Goal: Task Accomplishment & Management: Complete application form

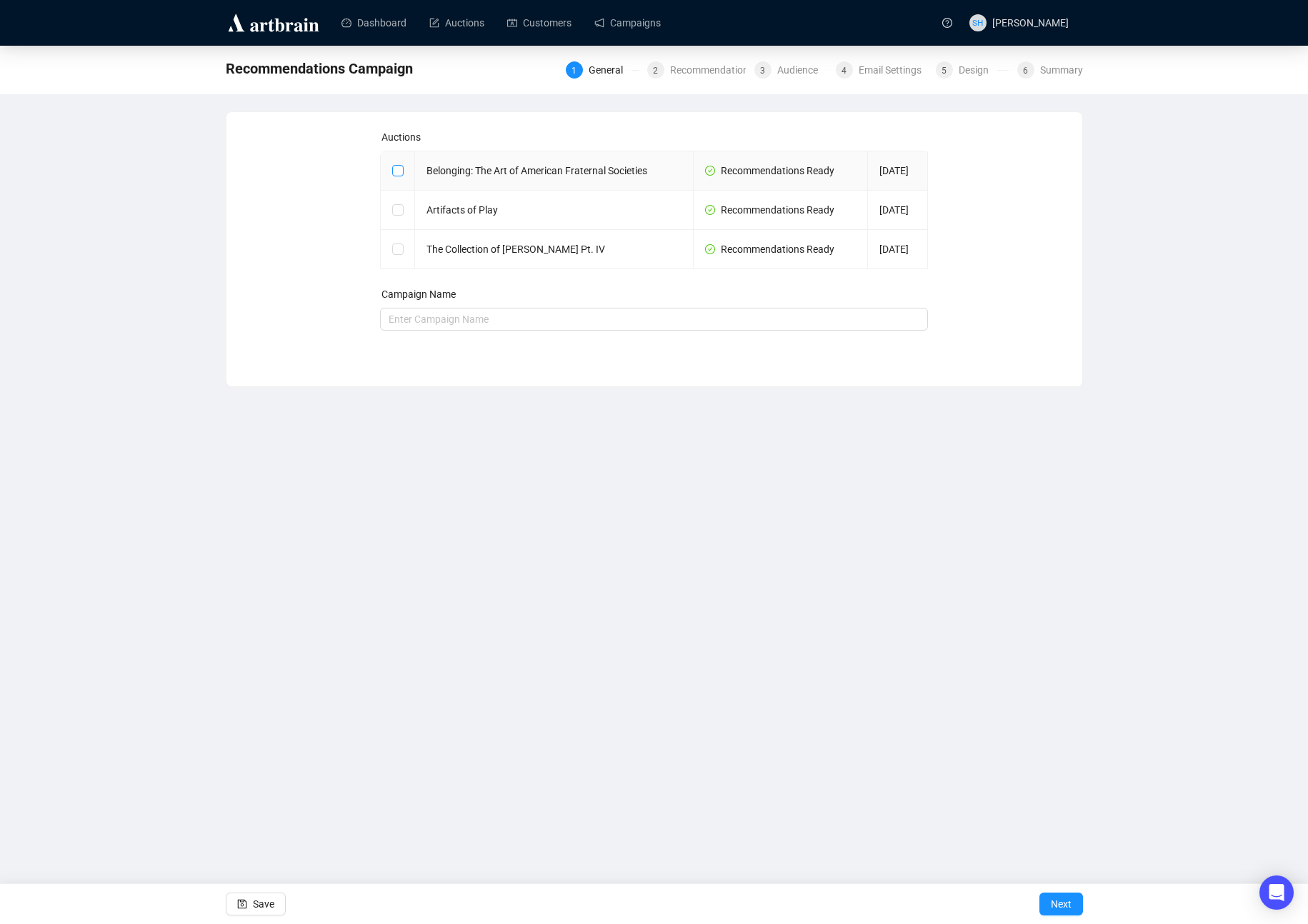
click at [396, 169] on input "checkbox" at bounding box center [397, 170] width 10 height 10
checkbox input "true"
type input "Belonging: The Art of American Fraternal Societies Campaign"
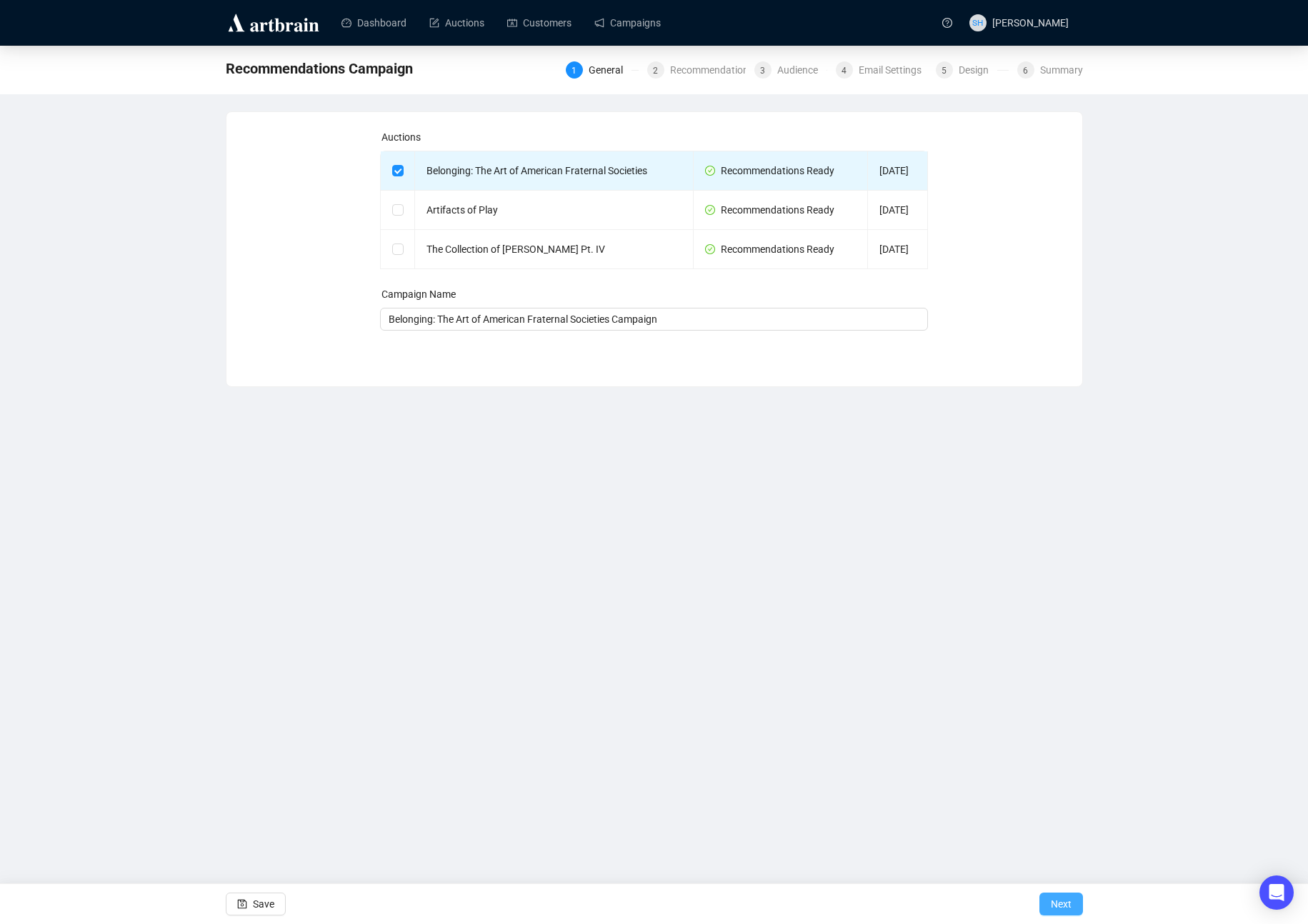
click at [1055, 904] on span "Next" at bounding box center [1061, 904] width 21 height 40
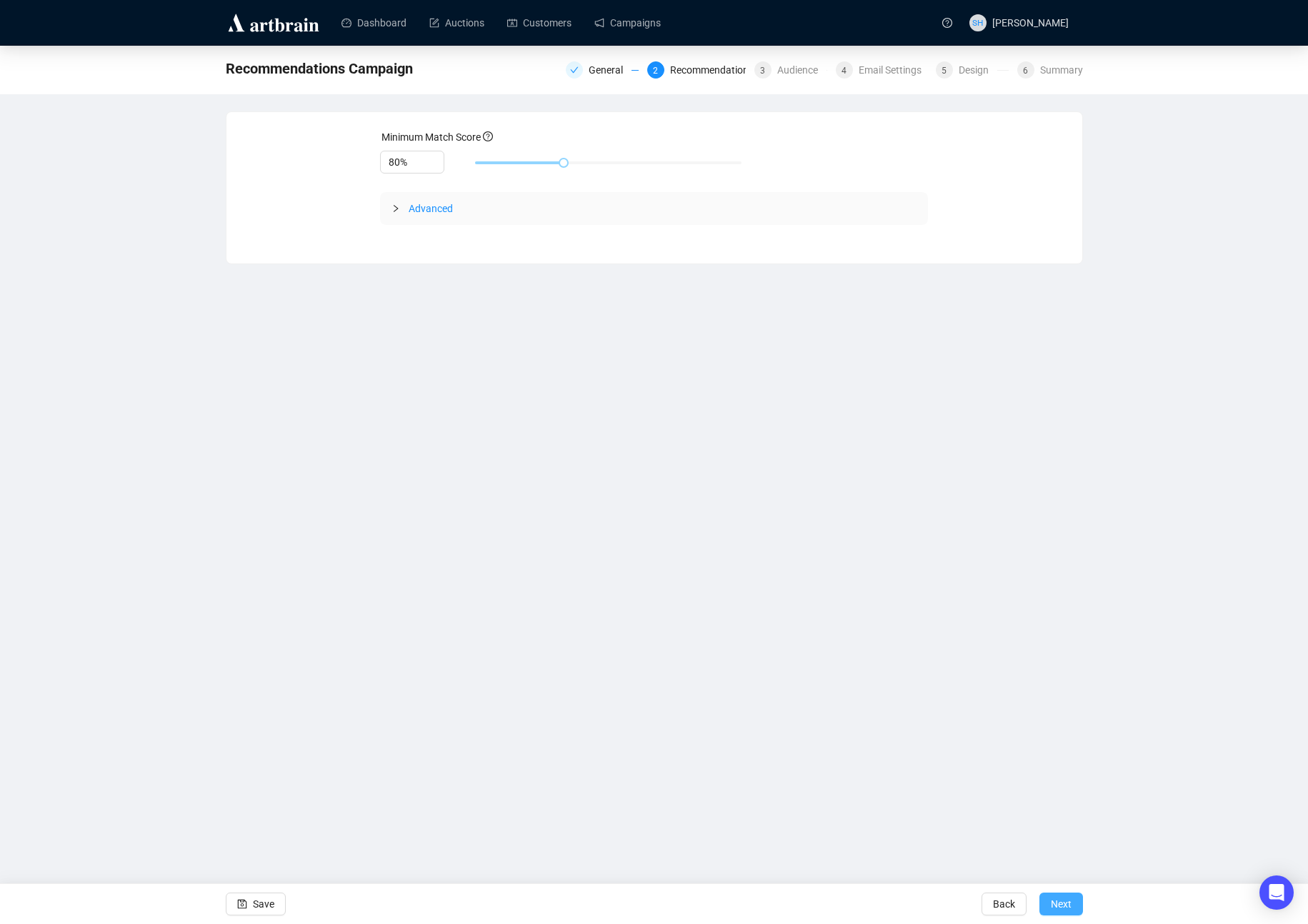
click at [1057, 901] on span "Next" at bounding box center [1061, 904] width 21 height 40
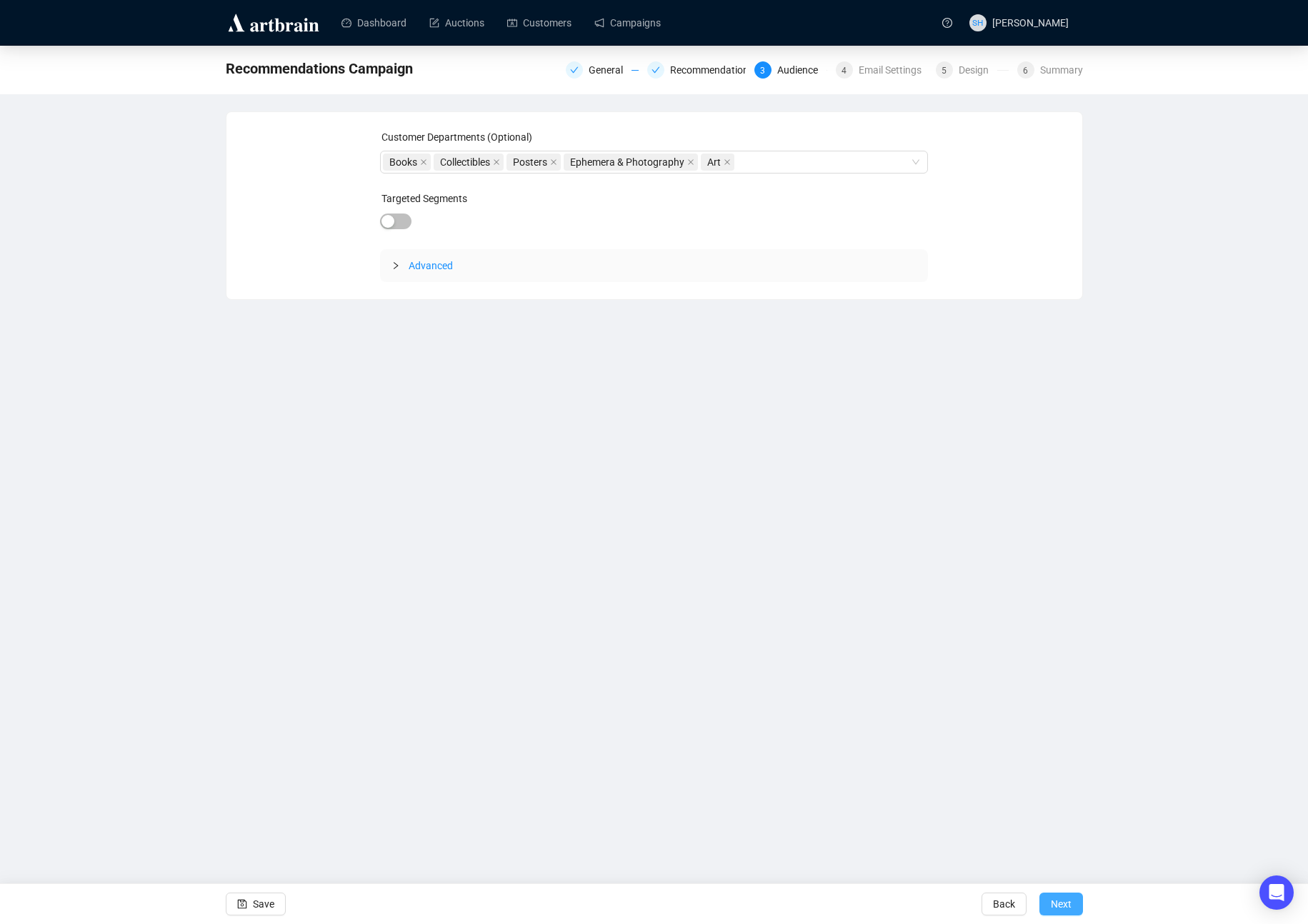
click at [1054, 905] on span "Next" at bounding box center [1061, 904] width 21 height 40
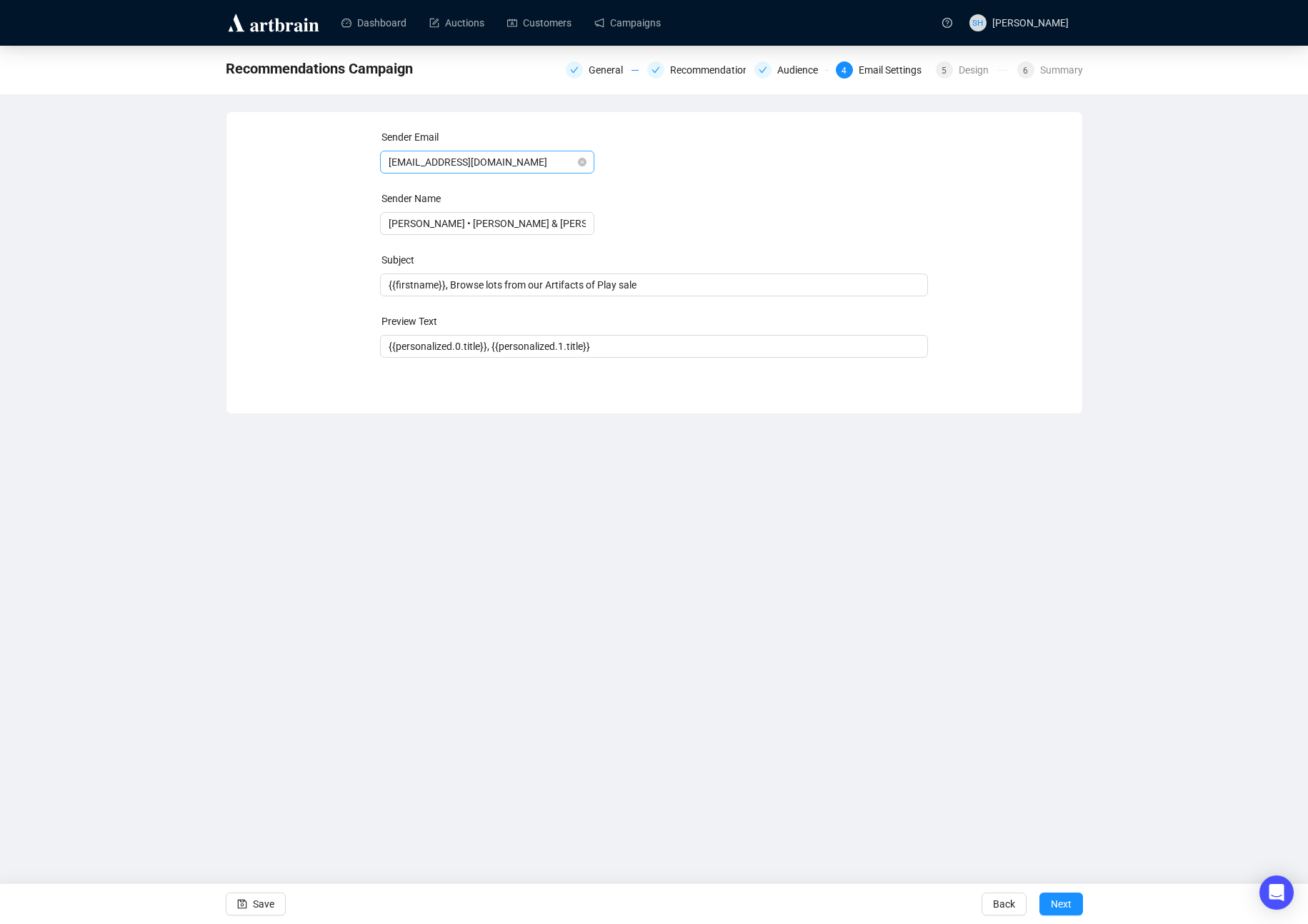
click at [414, 161] on span "[EMAIL_ADDRESS][DOMAIN_NAME]" at bounding box center [487, 162] width 197 height 22
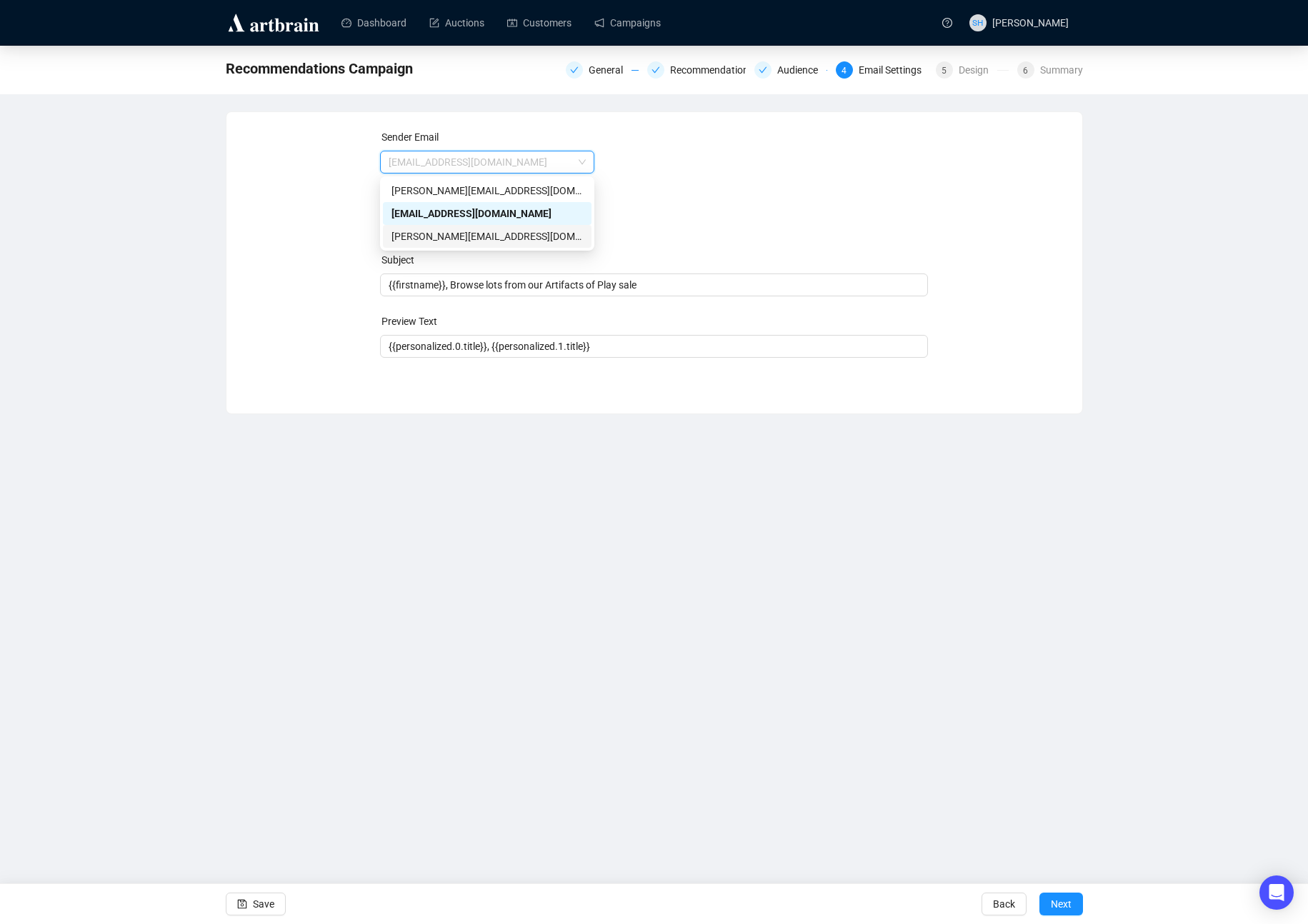
click at [400, 235] on div "[PERSON_NAME][EMAIL_ADDRESS][DOMAIN_NAME]" at bounding box center [487, 236] width 191 height 15
type input "[PERSON_NAME] • [PERSON_NAME] & [PERSON_NAME] Auctions"
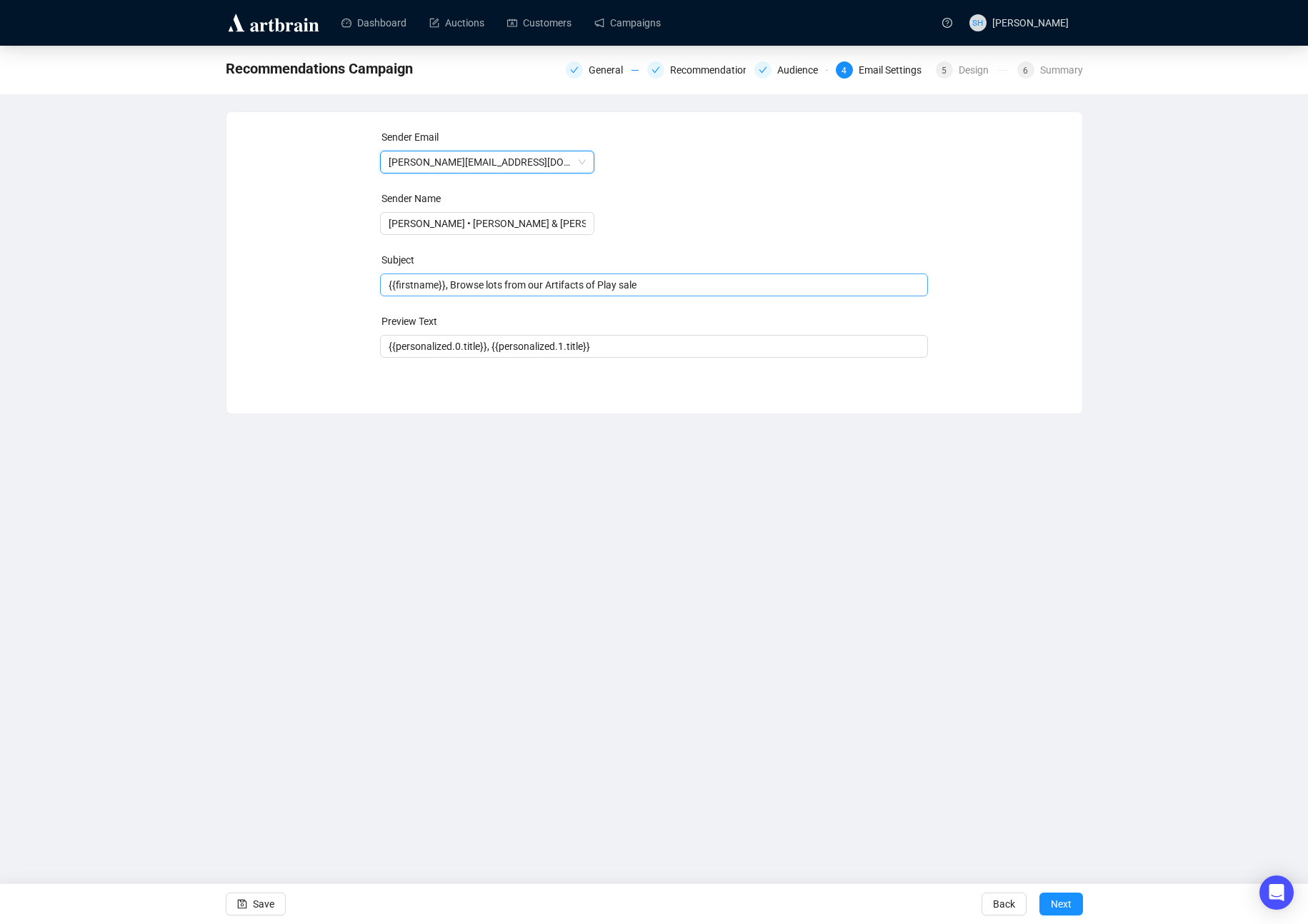
click at [506, 282] on span "{{firstname}}, Browse lots from our Artifacts of Play sale" at bounding box center [653, 284] width 548 height 12
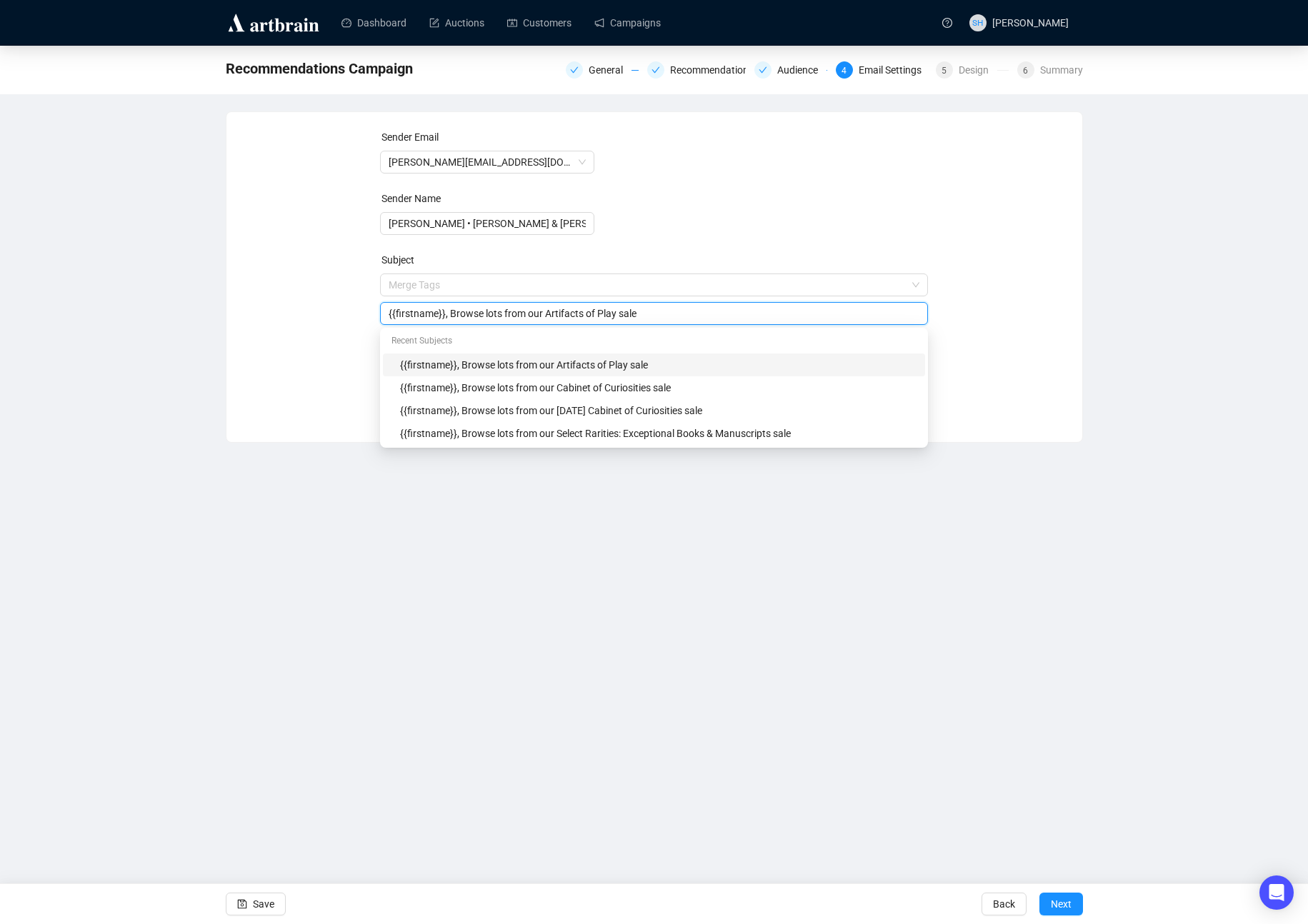
drag, startPoint x: 533, startPoint y: 314, endPoint x: 738, endPoint y: 326, distance: 205.4
click at [742, 323] on div "{{firstname}}, Browse lots from our Artifacts of Play sale" at bounding box center [653, 313] width 548 height 22
paste input "Belonging: The Art of American Fraternal Societies"
type input "{{firstname}}, Browse lots from Belonging: The Art of American Fraternal Societ…"
click at [710, 660] on div "Dashboard Auctions Customers Campaigns SH [PERSON_NAME] Recommendations Campaig…" at bounding box center [654, 462] width 1308 height 924
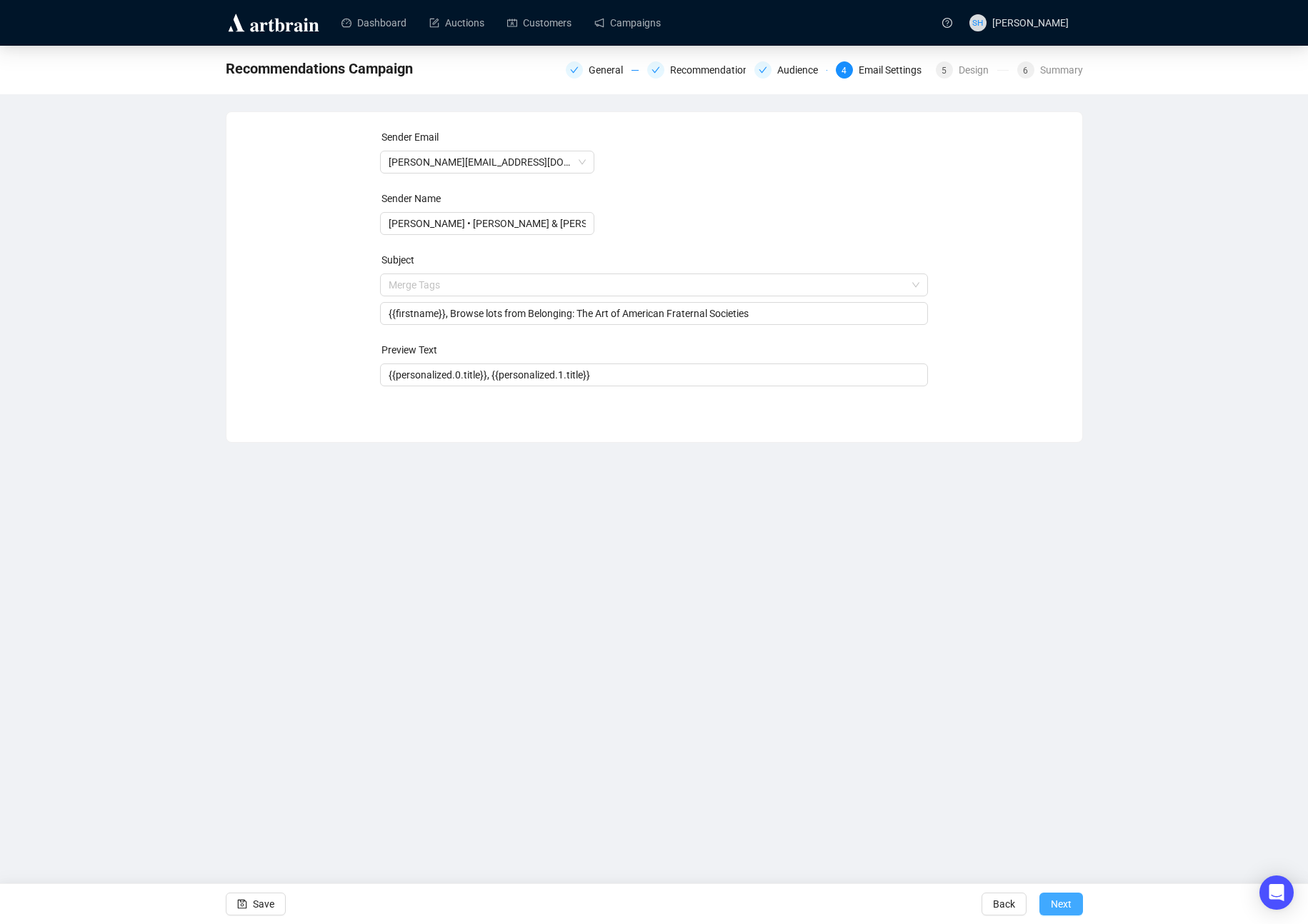
click at [1056, 901] on span "Next" at bounding box center [1061, 904] width 21 height 40
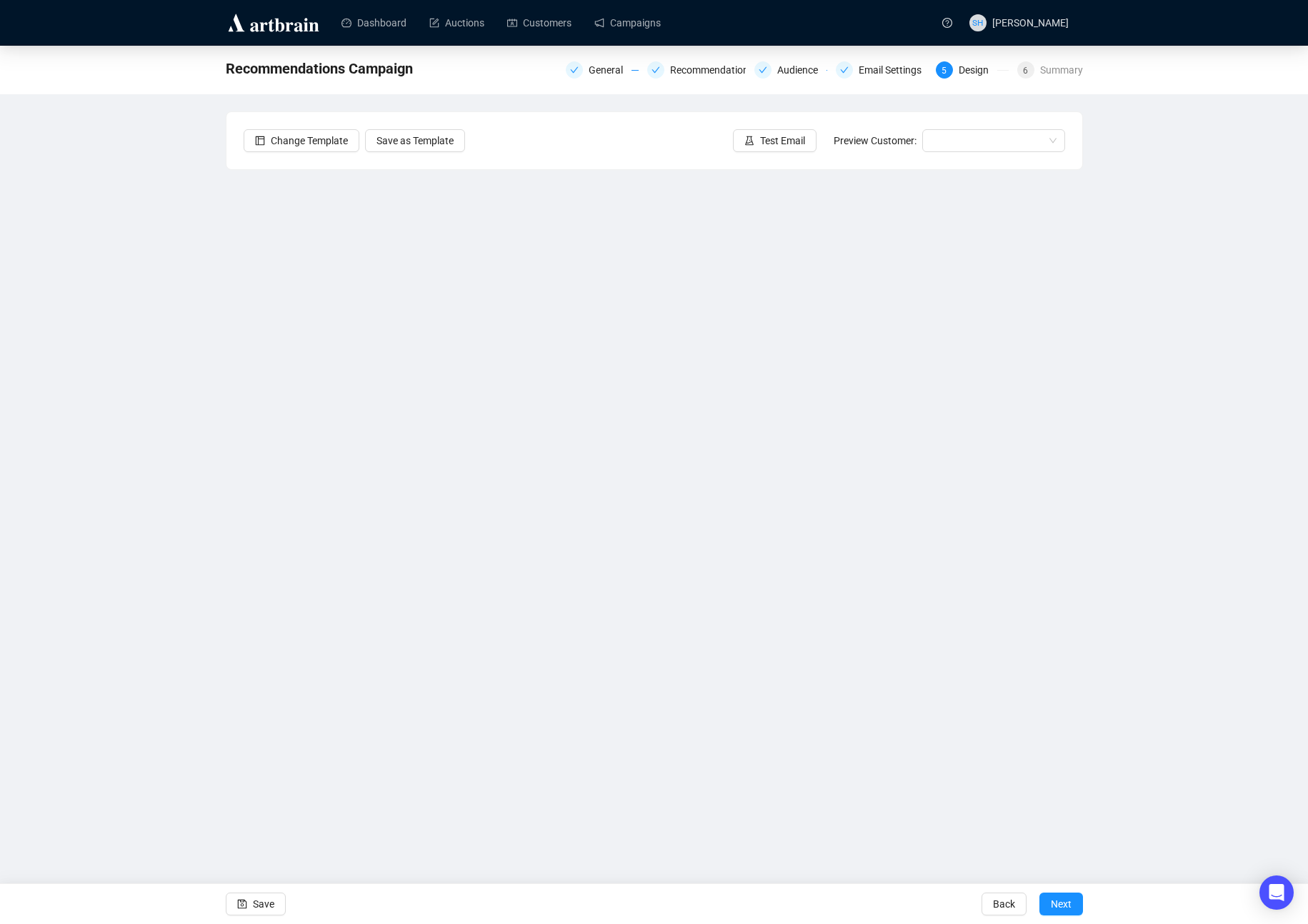
drag, startPoint x: 332, startPoint y: 847, endPoint x: 322, endPoint y: 847, distance: 10.0
click at [337, 847] on div "Dashboard Auctions Customers Campaigns SH [PERSON_NAME] Recommendations Campaig…" at bounding box center [654, 462] width 1308 height 924
click at [298, 788] on div "Dashboard Auctions Customers Campaigns SH [PERSON_NAME] Recommendations Campaig…" at bounding box center [654, 462] width 1308 height 924
click at [260, 906] on span "Save" at bounding box center [263, 904] width 22 height 40
drag, startPoint x: 258, startPoint y: 906, endPoint x: 249, endPoint y: 906, distance: 9.0
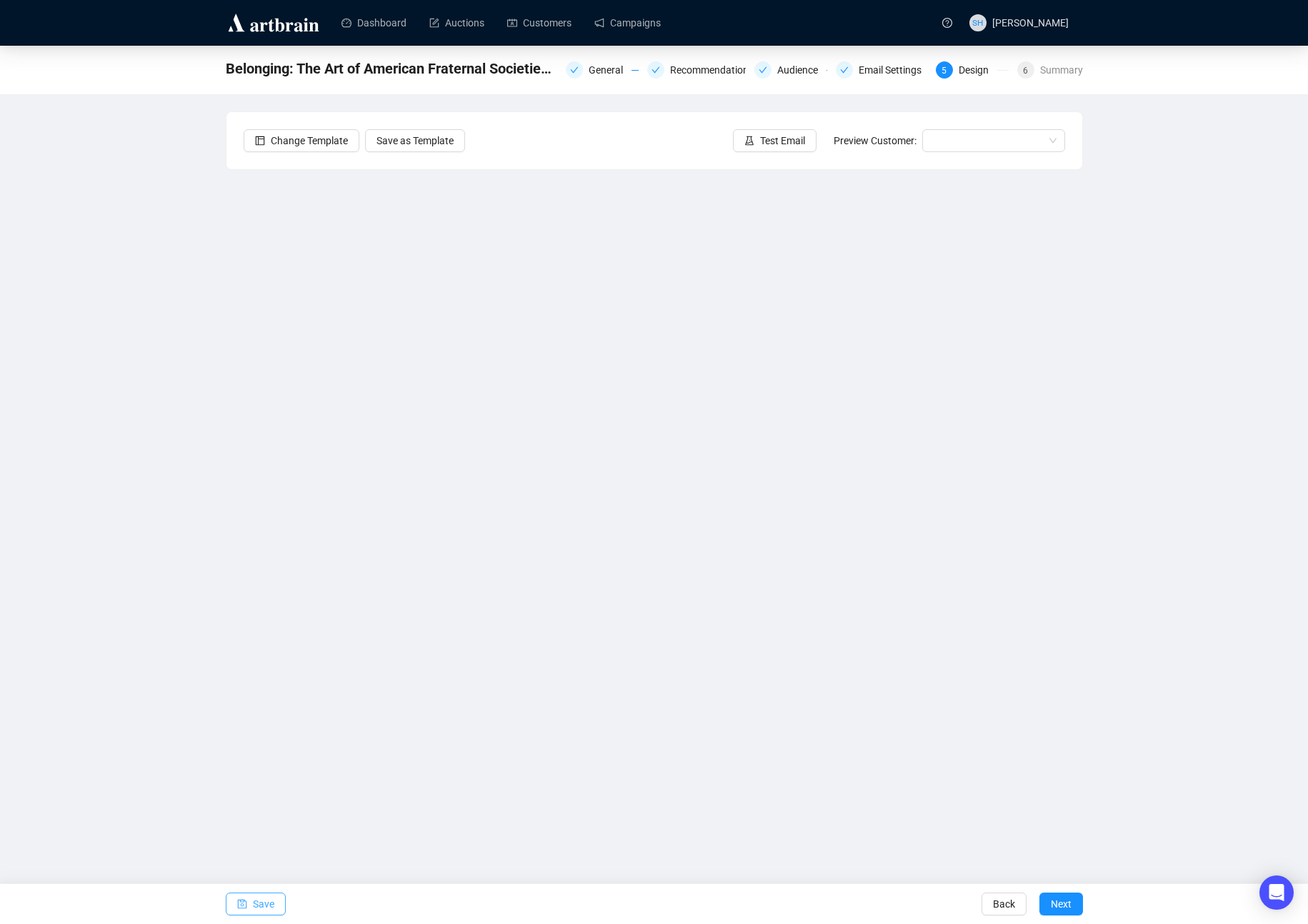
click at [255, 905] on span "Save" at bounding box center [263, 904] width 22 height 40
click at [768, 141] on span "Test Email" at bounding box center [783, 140] width 45 height 15
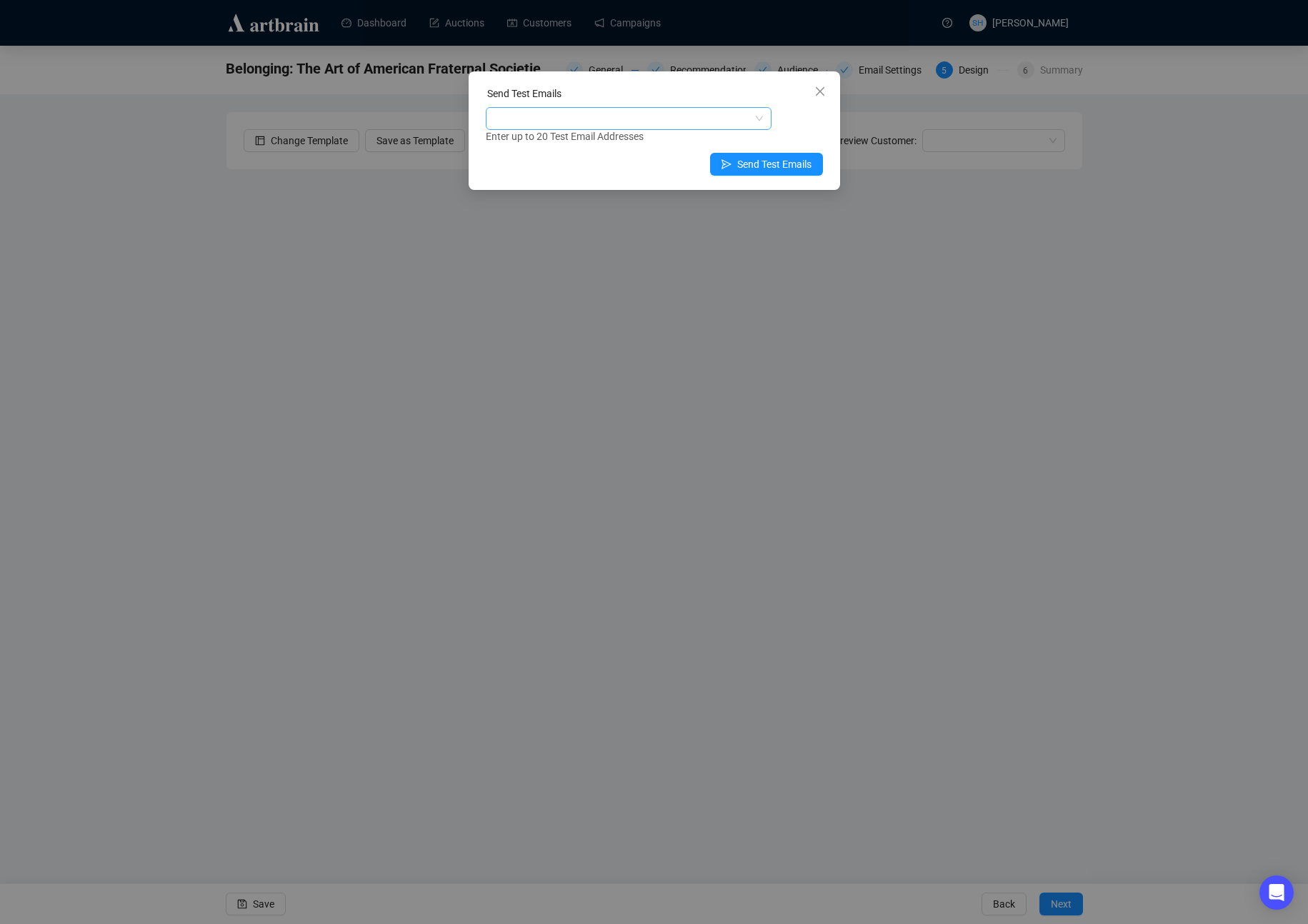
click at [513, 125] on div at bounding box center [621, 119] width 265 height 20
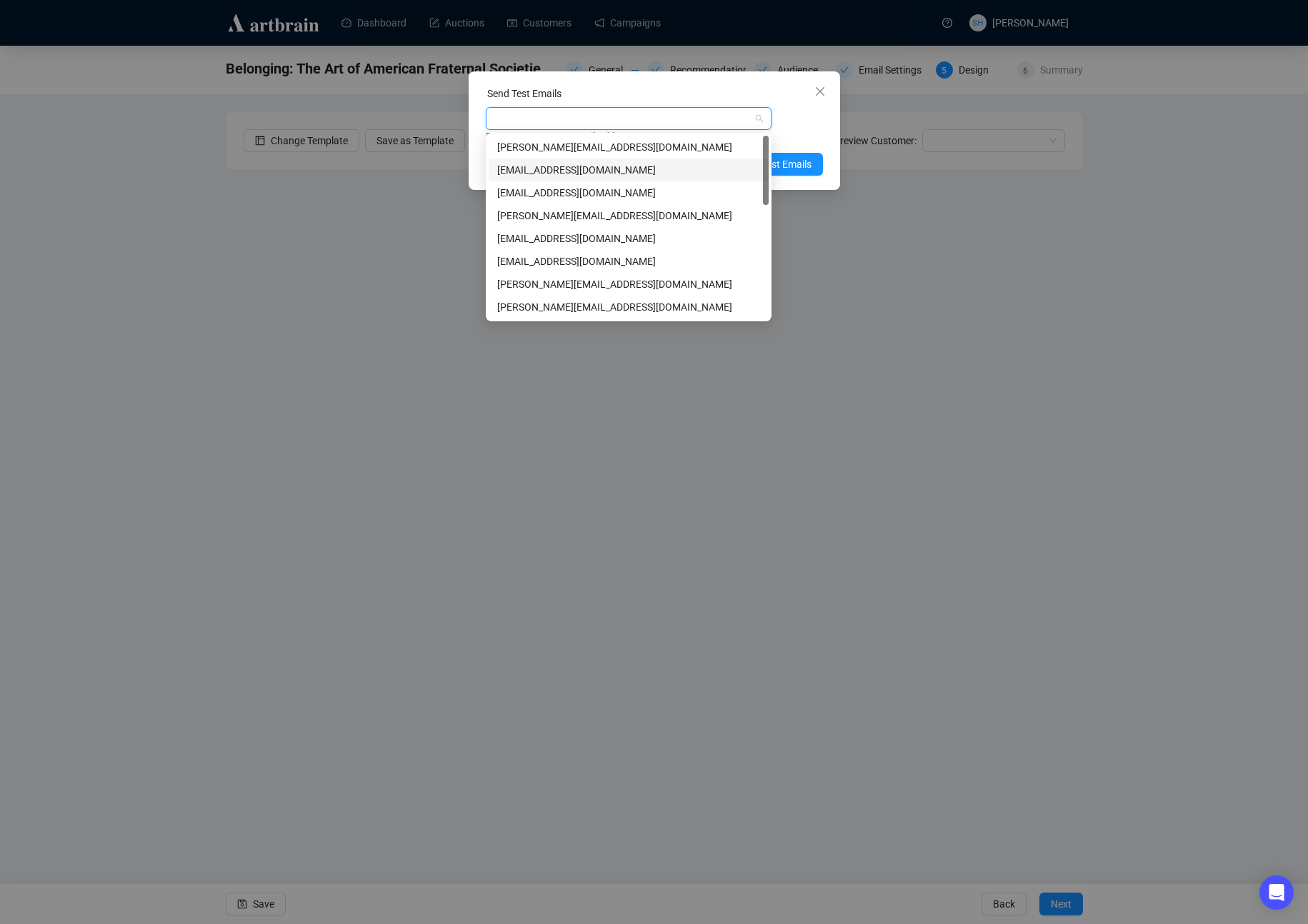
click at [513, 170] on div "[EMAIL_ADDRESS][DOMAIN_NAME]" at bounding box center [628, 170] width 263 height 15
click at [791, 167] on span "Send Test Emails" at bounding box center [774, 164] width 74 height 15
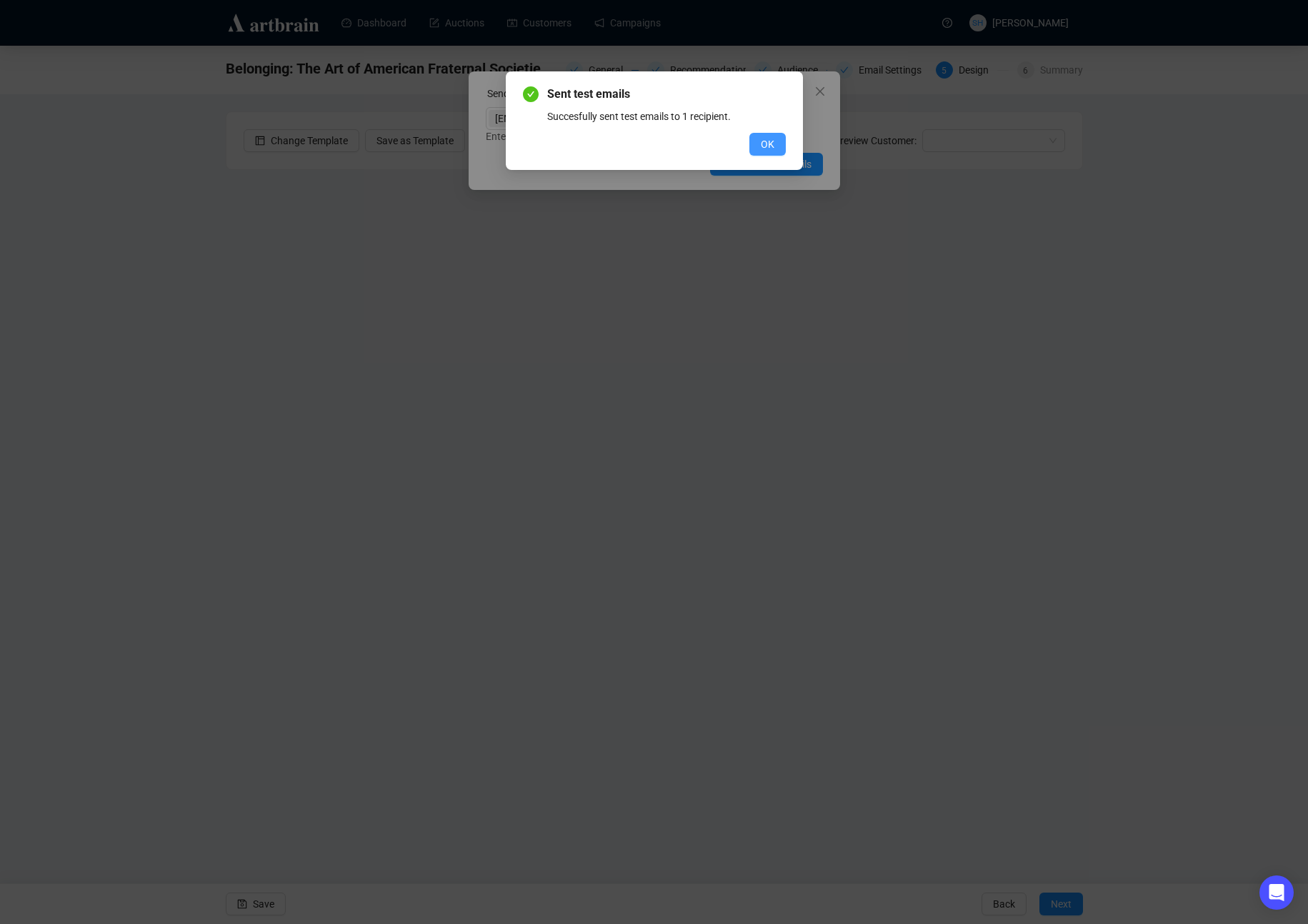
click at [769, 143] on span "OK" at bounding box center [768, 144] width 14 height 15
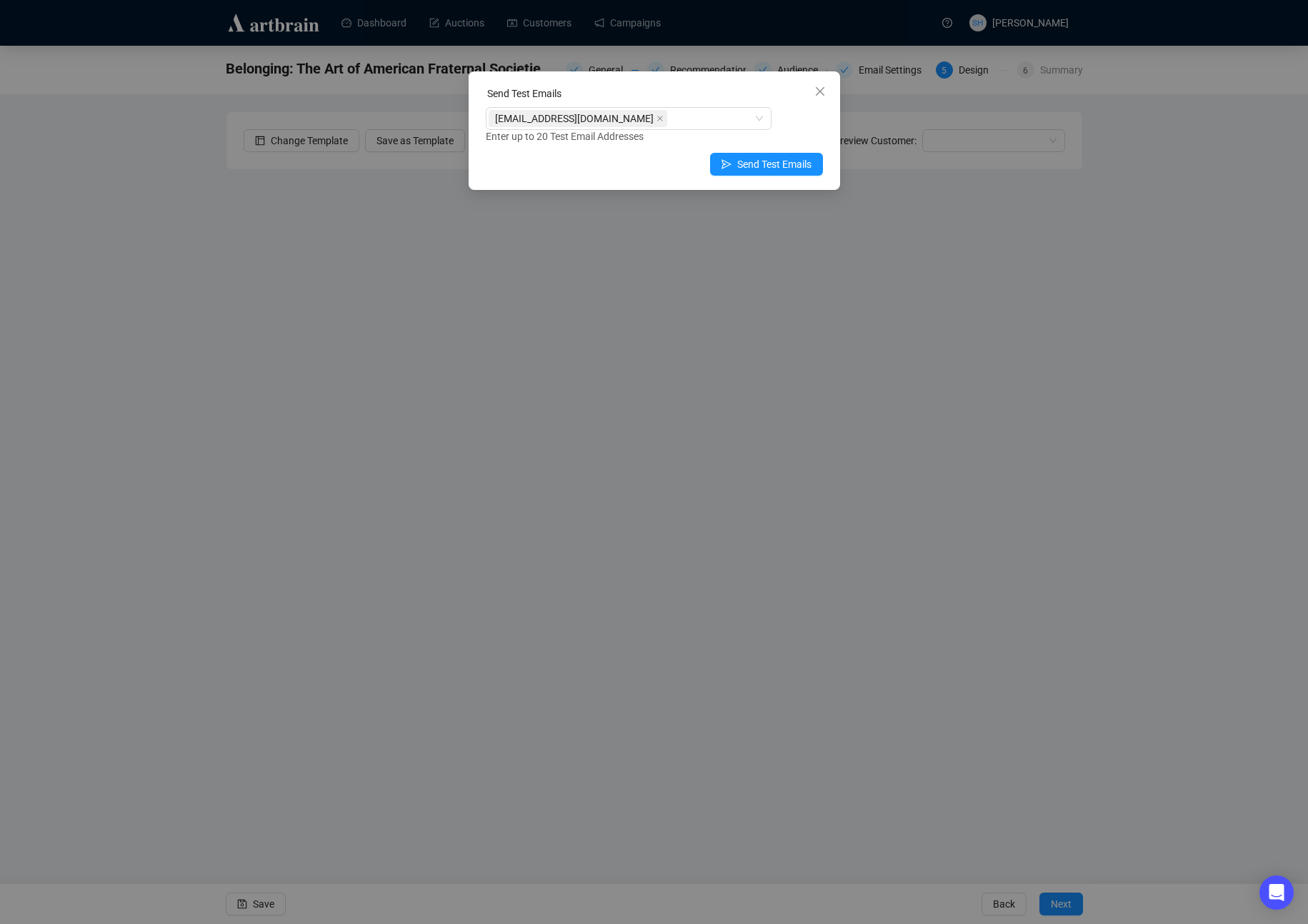
click at [819, 91] on icon "close" at bounding box center [819, 91] width 9 height 9
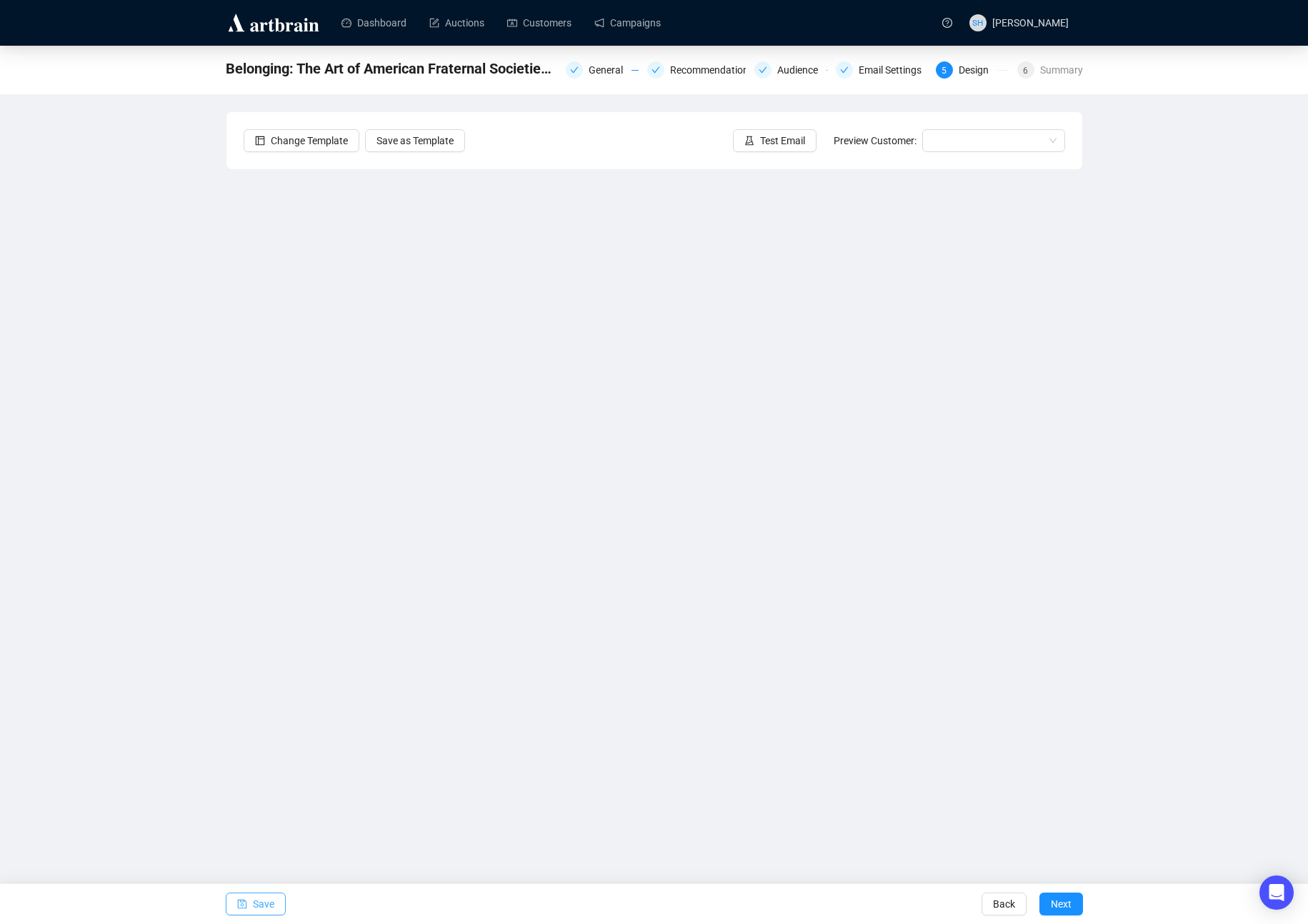
click at [254, 904] on span "Save" at bounding box center [263, 904] width 22 height 40
click at [1062, 902] on span "Next" at bounding box center [1061, 904] width 21 height 40
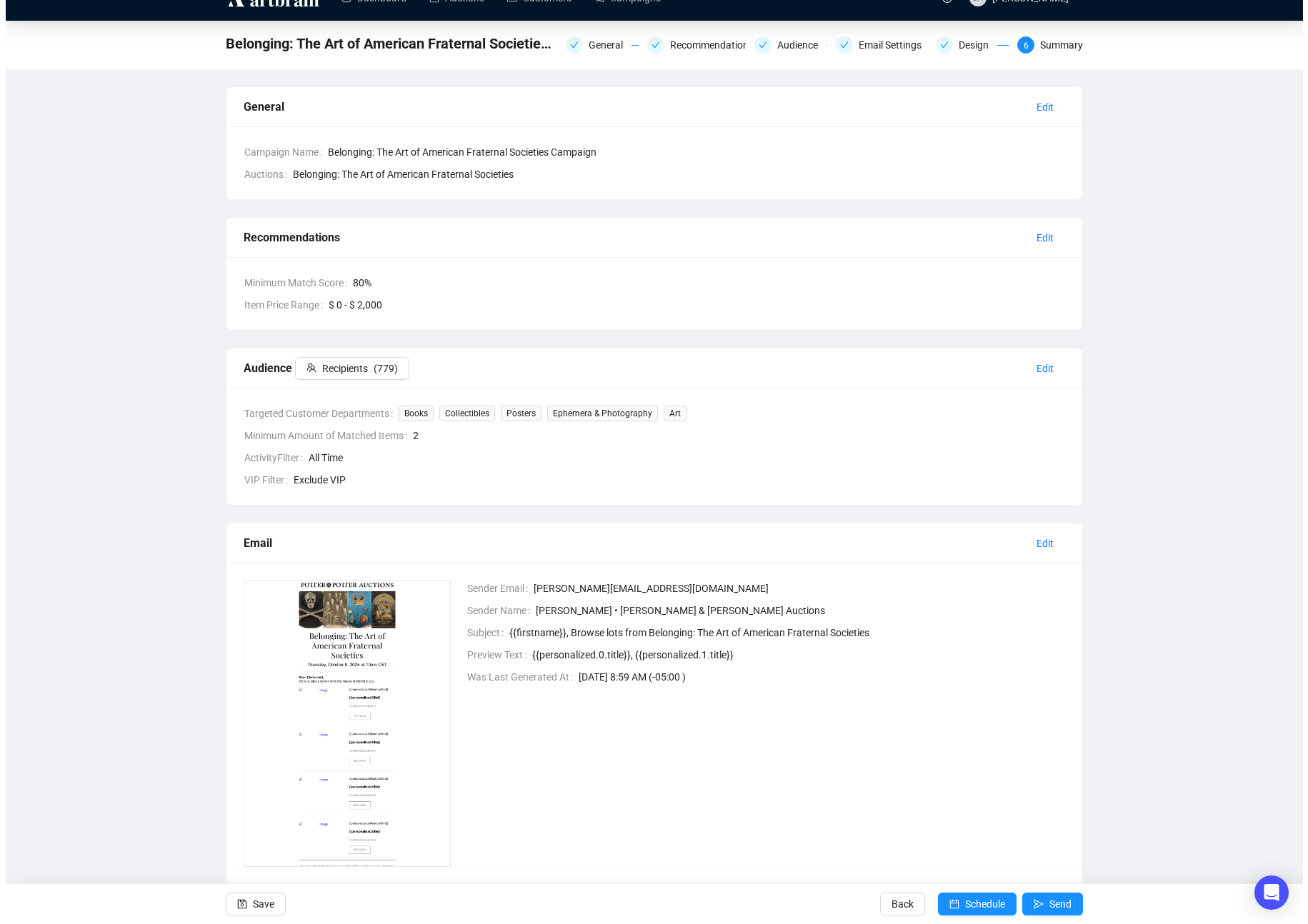
scroll to position [57, 0]
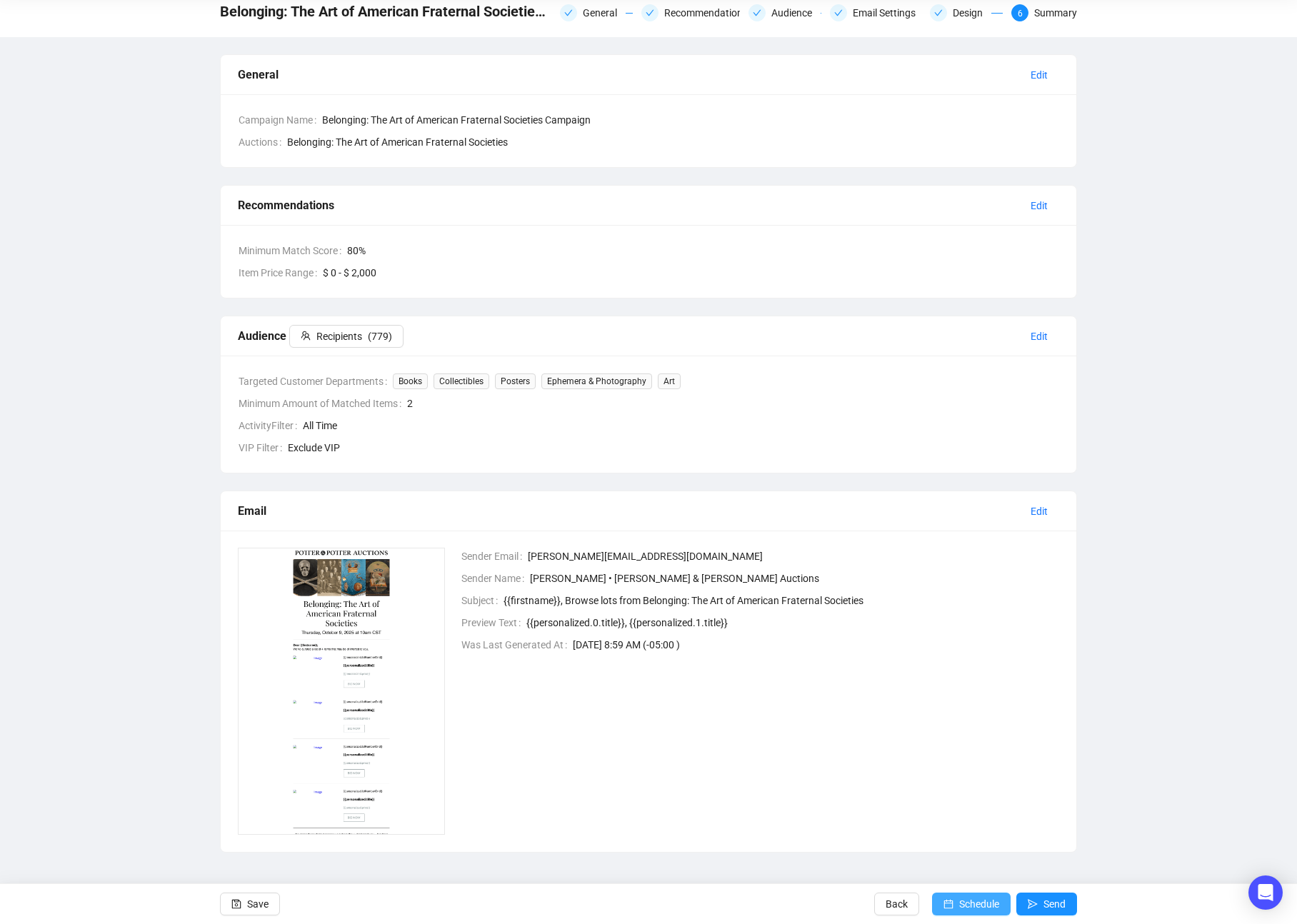
click at [949, 901] on button "Schedule" at bounding box center [971, 903] width 78 height 22
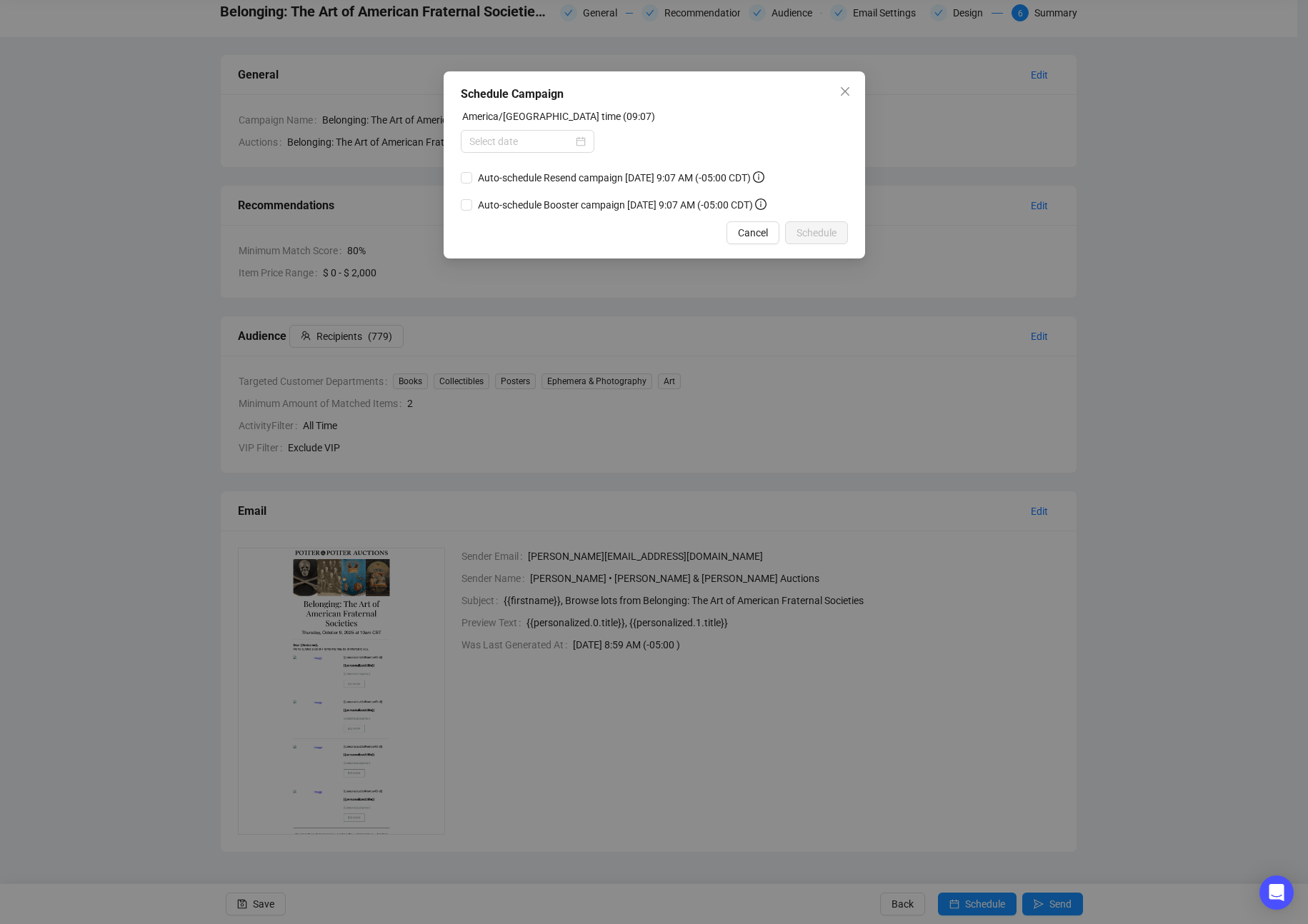
drag, startPoint x: 466, startPoint y: 177, endPoint x: 470, endPoint y: 187, distance: 10.8
click at [466, 177] on input "Auto-schedule Resend campaign [DATE] 9:07 AM (-05:00 CDT)" at bounding box center [466, 177] width 12 height 12
checkbox input "true"
click at [465, 206] on label "Auto-schedule Booster campaign" at bounding box center [552, 204] width 184 height 15
click at [482, 145] on input at bounding box center [521, 141] width 104 height 15
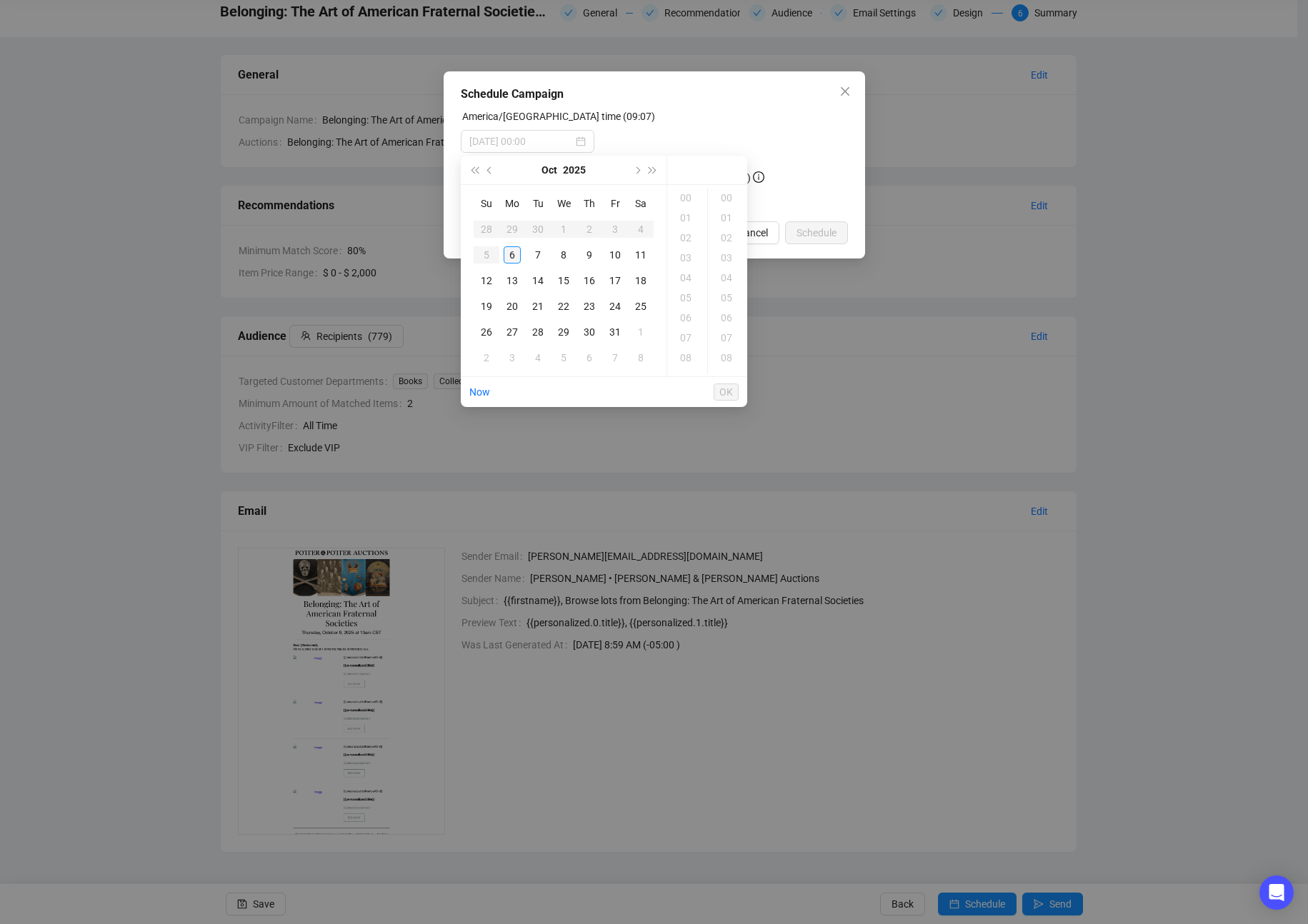
click at [514, 258] on div "6" at bounding box center [512, 255] width 17 height 17
click at [683, 196] on div "09" at bounding box center [687, 198] width 34 height 20
drag, startPoint x: 684, startPoint y: 218, endPoint x: 693, endPoint y: 214, distance: 9.8
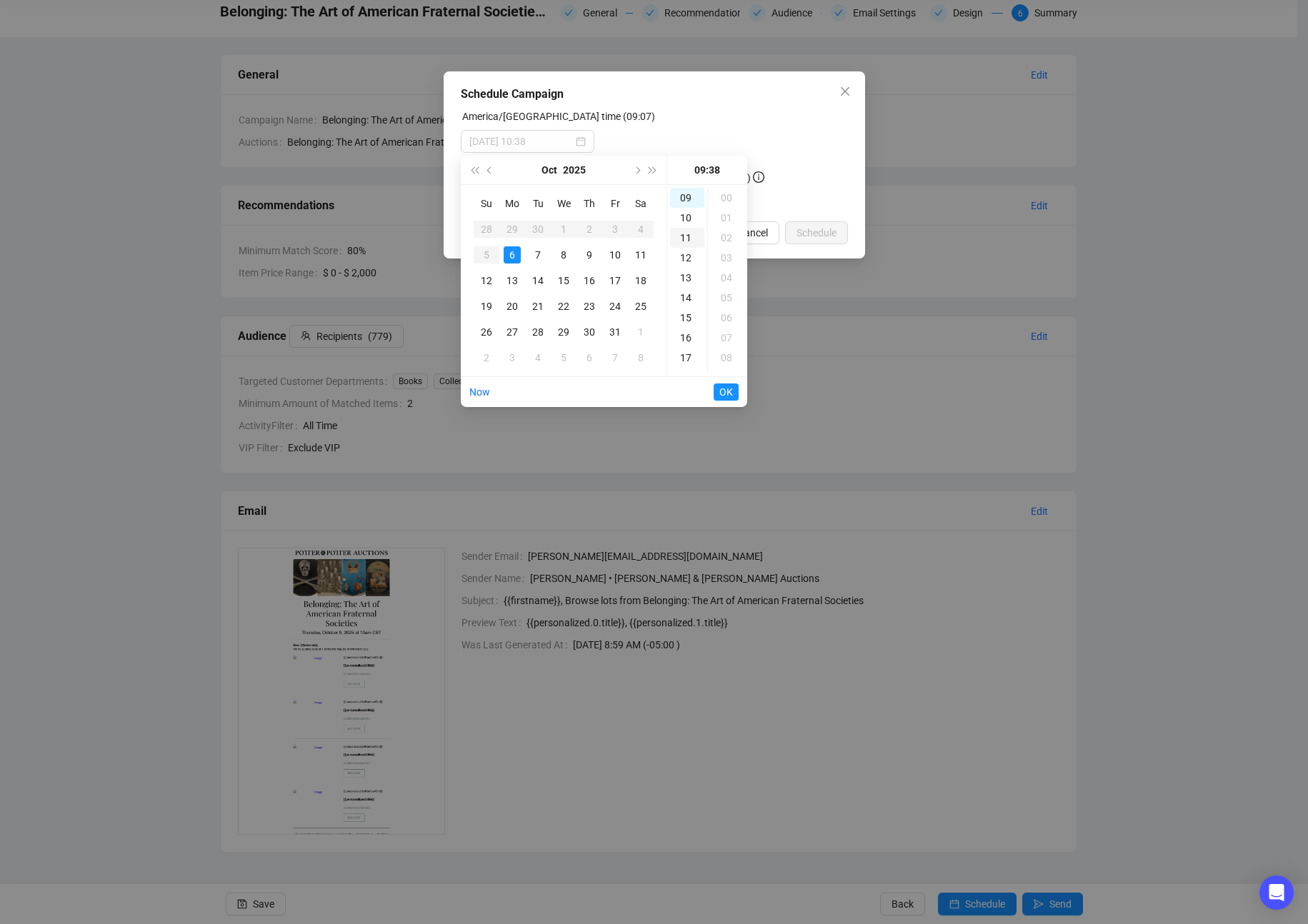
click at [684, 218] on div "10" at bounding box center [687, 218] width 34 height 20
click at [723, 198] on div "00" at bounding box center [728, 198] width 34 height 20
type input "[DATE] 10:00"
click at [722, 390] on span "OK" at bounding box center [726, 391] width 14 height 27
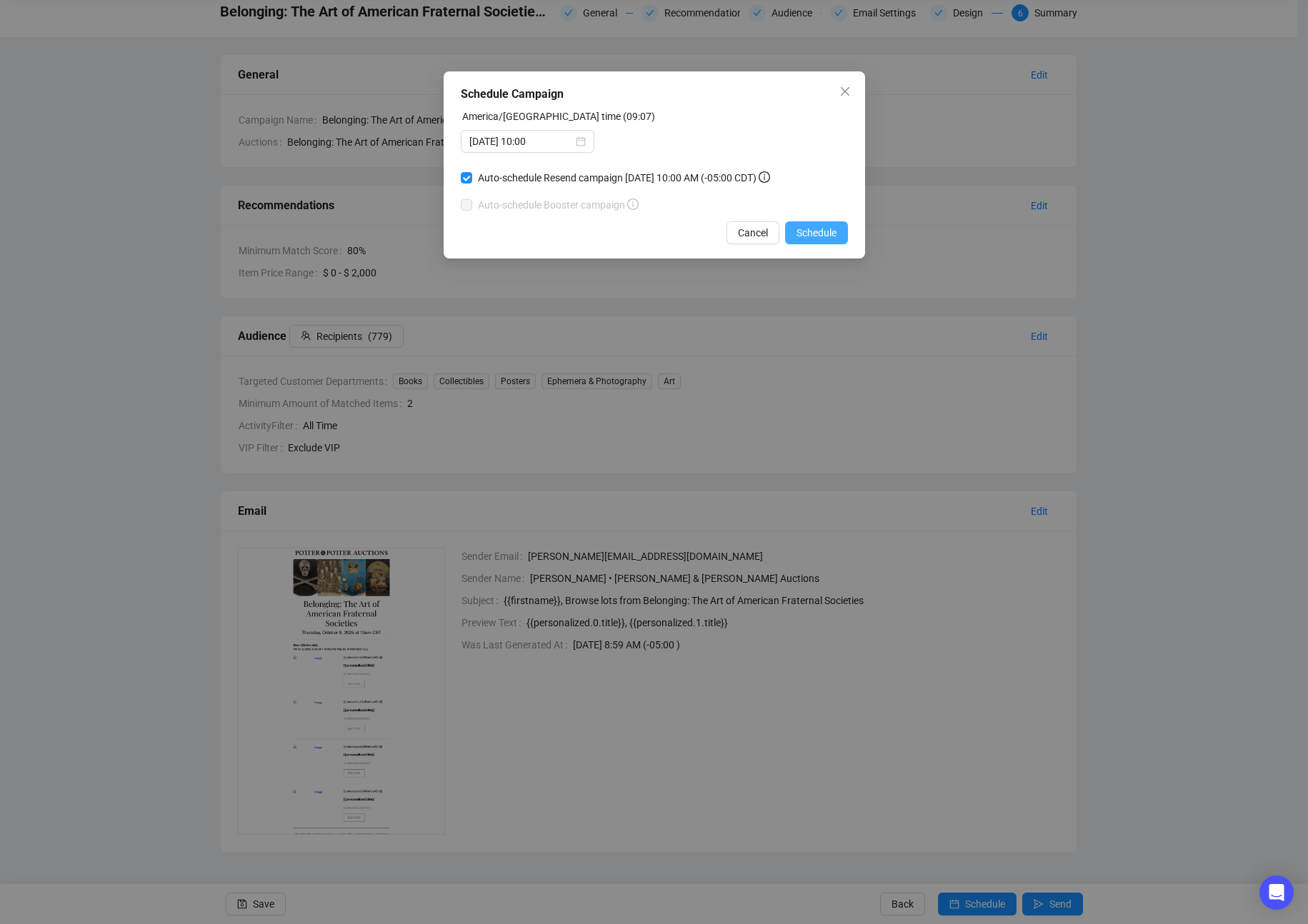
drag, startPoint x: 809, startPoint y: 231, endPoint x: 813, endPoint y: 239, distance: 8.9
click at [808, 231] on span "Schedule" at bounding box center [817, 232] width 40 height 15
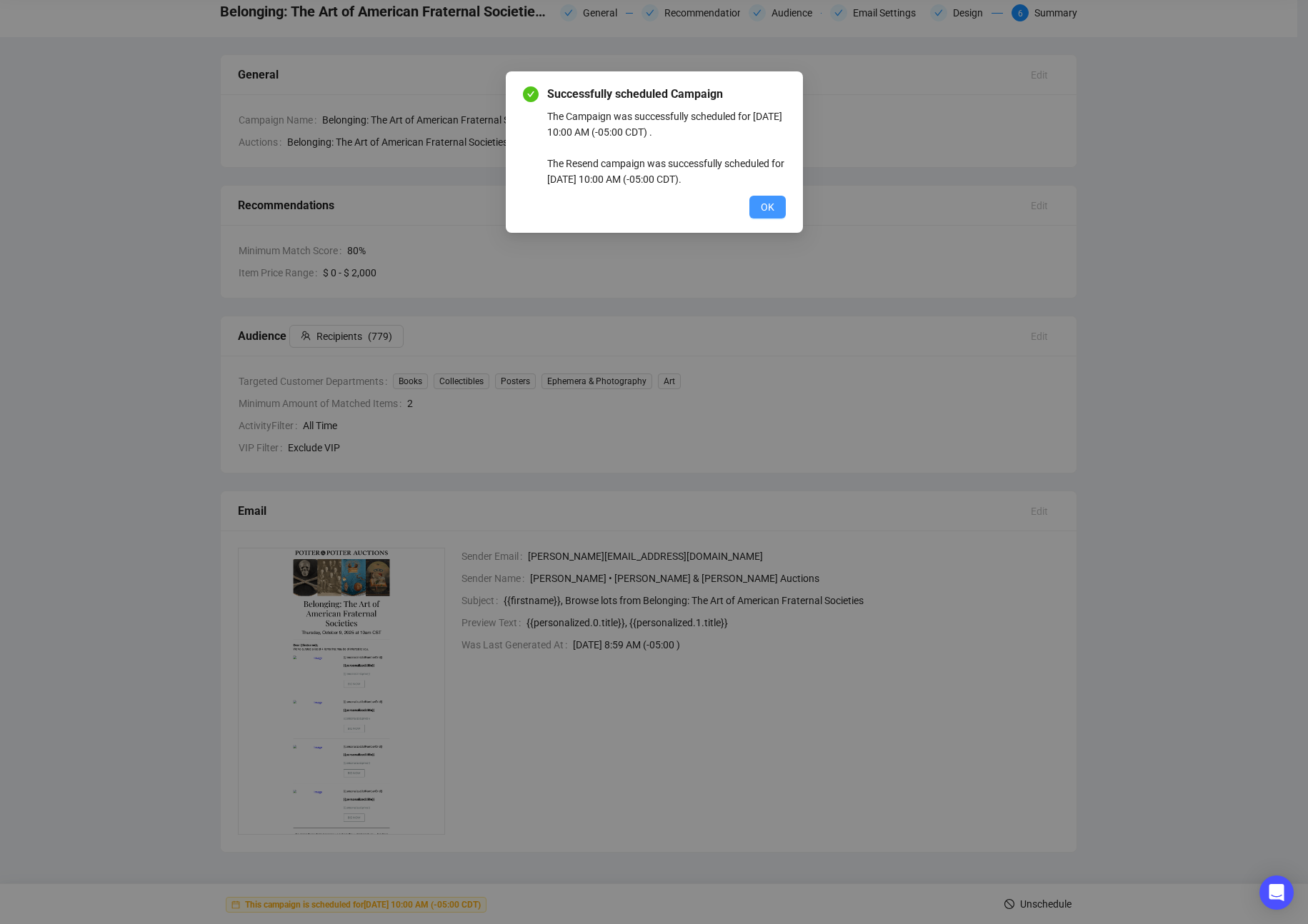
click at [765, 209] on span "OK" at bounding box center [768, 207] width 14 height 15
